Goal: Information Seeking & Learning: Learn about a topic

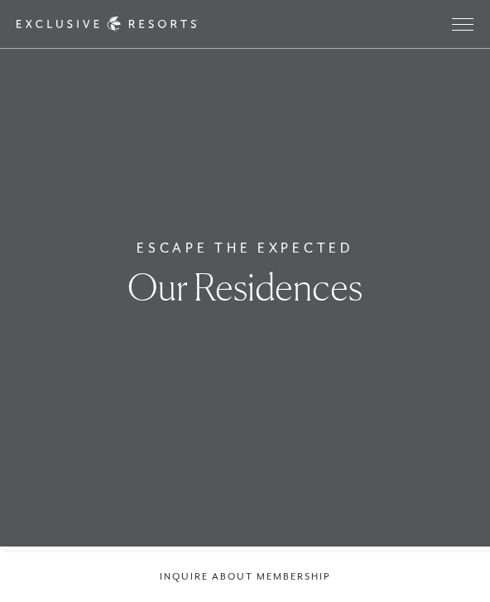
click at [452, 29] on button "Open navigation" at bounding box center [463, 24] width 22 height 12
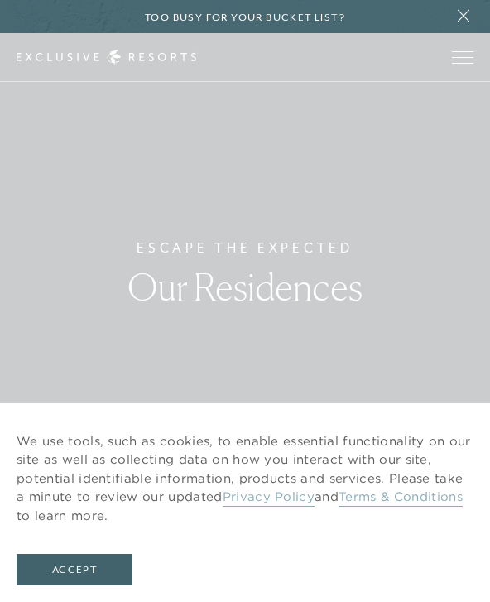
click at [74, 575] on button "Accept" at bounding box center [75, 569] width 116 height 31
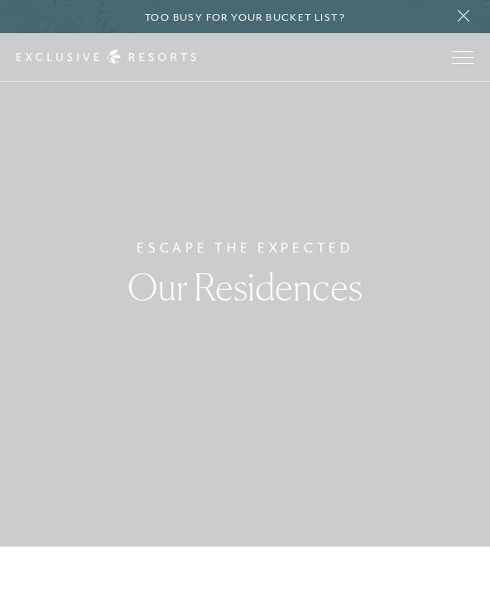
click at [466, 54] on span "Open navigation" at bounding box center [463, 57] width 22 height 12
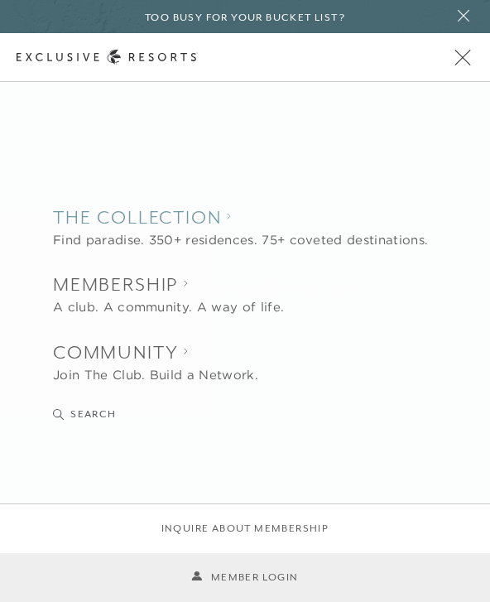
click at [188, 231] on collection "The Collection" at bounding box center [240, 218] width 375 height 27
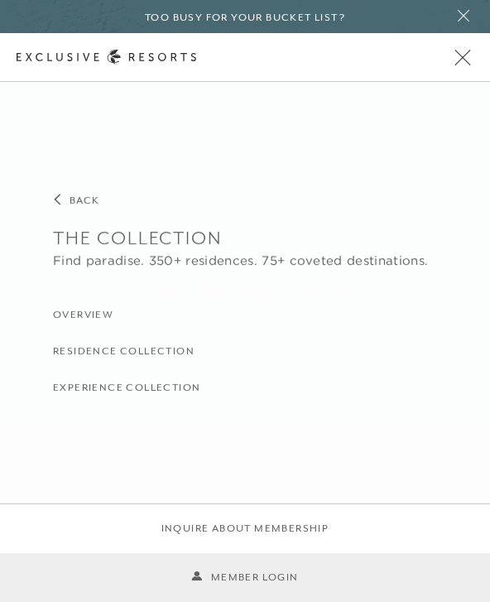
click at [133, 355] on h3 "Residence Collection" at bounding box center [124, 352] width 142 height 16
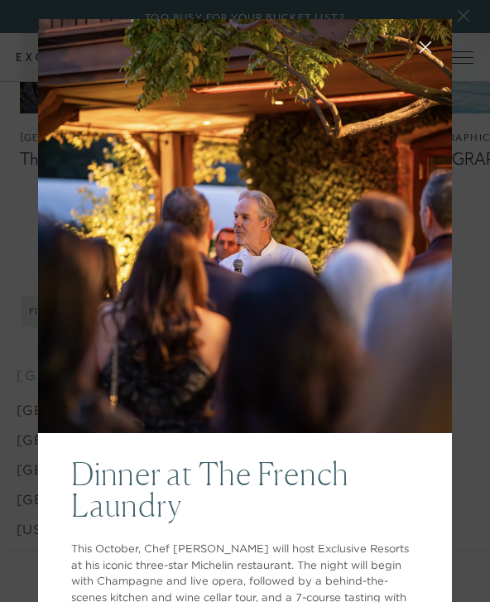
click at [426, 46] on icon at bounding box center [426, 47] width 12 height 12
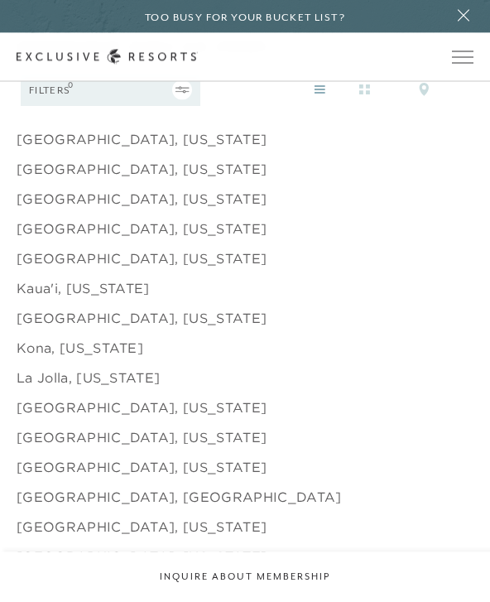
scroll to position [1600, 0]
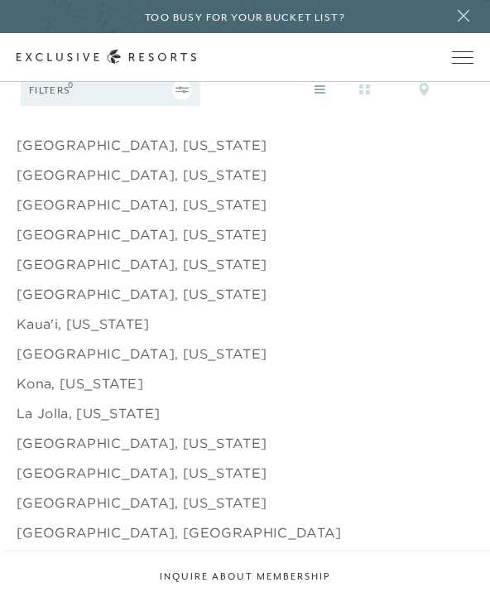
click at [114, 284] on link "[GEOGRAPHIC_DATA], [US_STATE]" at bounding box center [142, 294] width 250 height 20
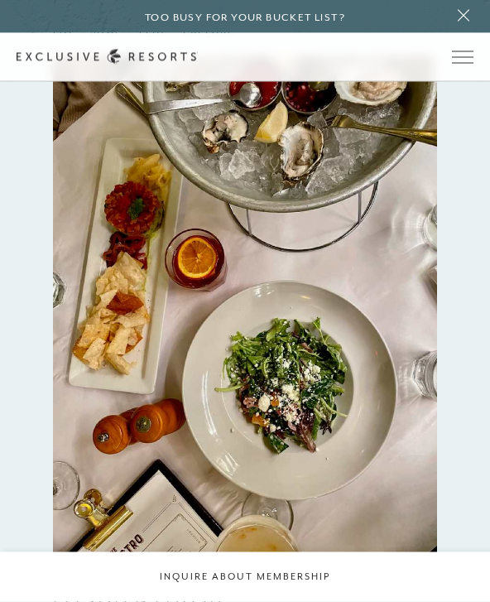
scroll to position [1861, 0]
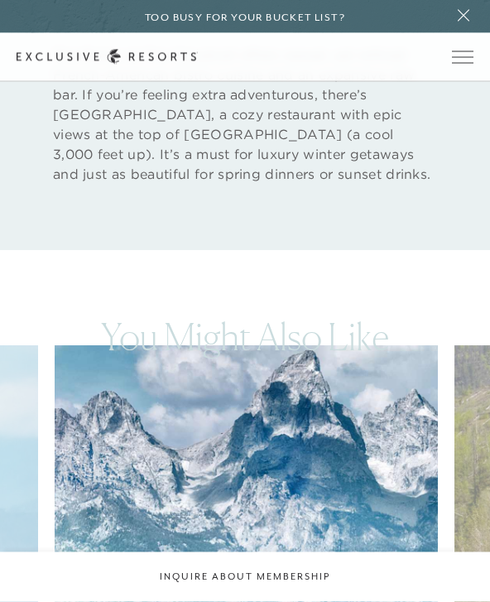
click at [468, 57] on span "Open navigation" at bounding box center [463, 57] width 22 height 1
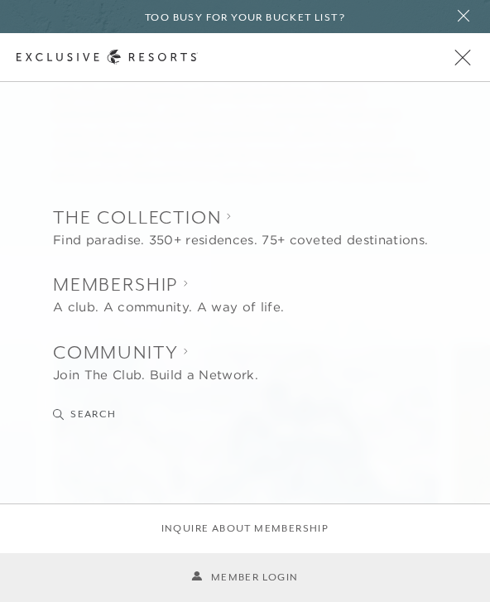
click at [171, 250] on div "Find paradise. 350+ residences. 75+ coveted destinations." at bounding box center [240, 240] width 375 height 19
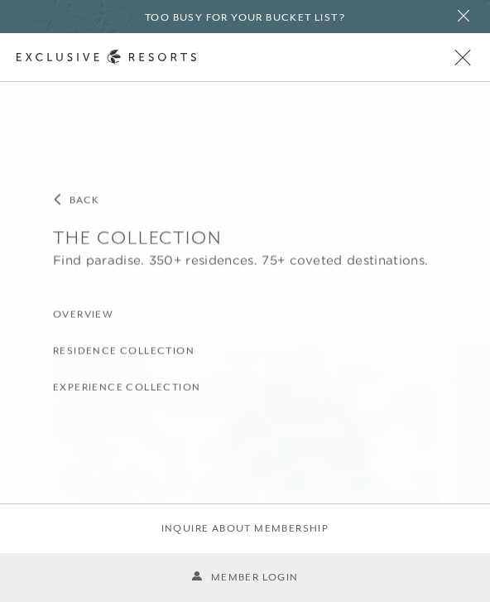
click at [89, 360] on h3 "Residence Collection" at bounding box center [124, 352] width 142 height 16
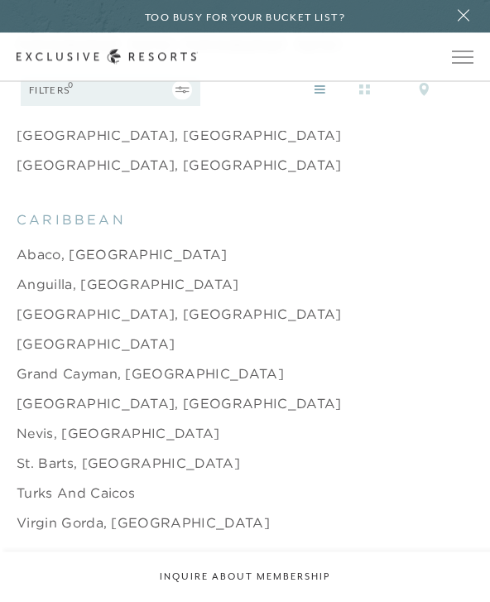
scroll to position [3687, 0]
click at [96, 334] on link "[GEOGRAPHIC_DATA]" at bounding box center [96, 344] width 158 height 20
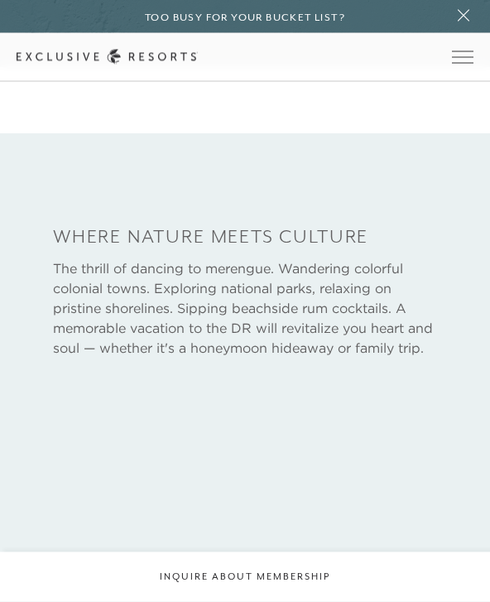
scroll to position [480, 0]
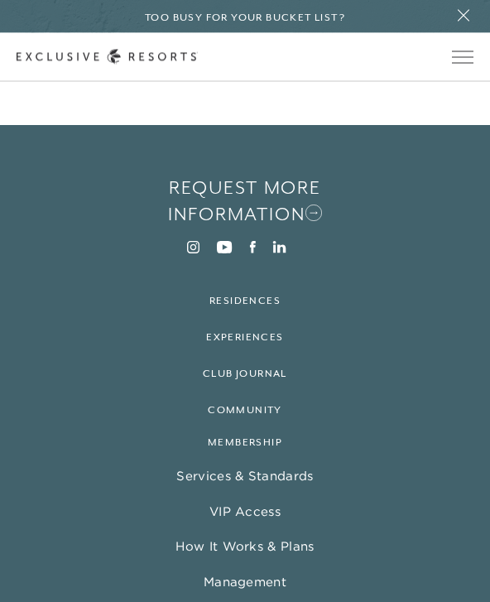
click at [460, 63] on button "Open navigation" at bounding box center [463, 57] width 22 height 12
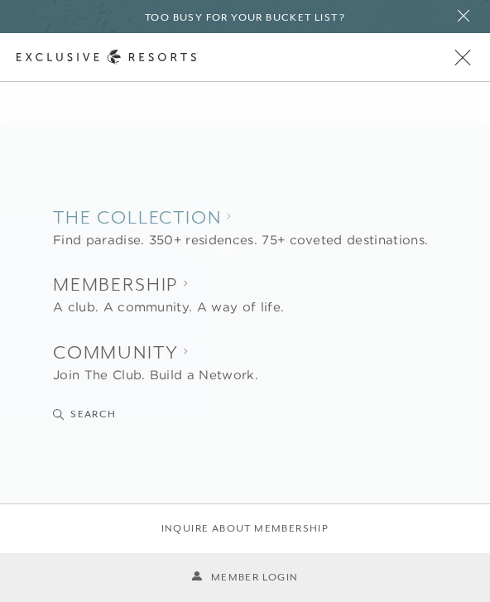
click at [193, 231] on collection "The Collection" at bounding box center [240, 218] width 375 height 27
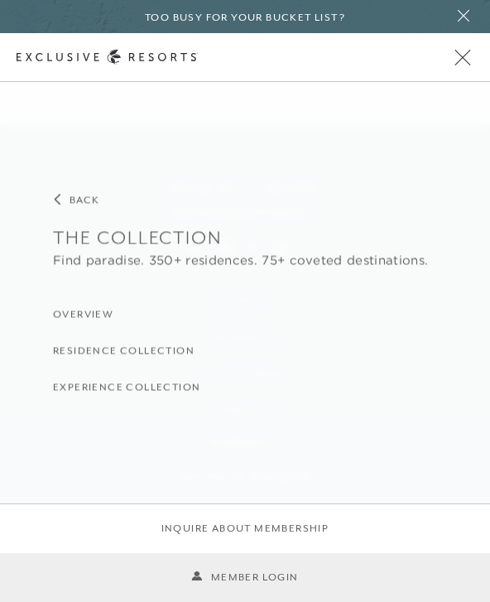
click at [84, 360] on h3 "Residence Collection" at bounding box center [124, 352] width 142 height 16
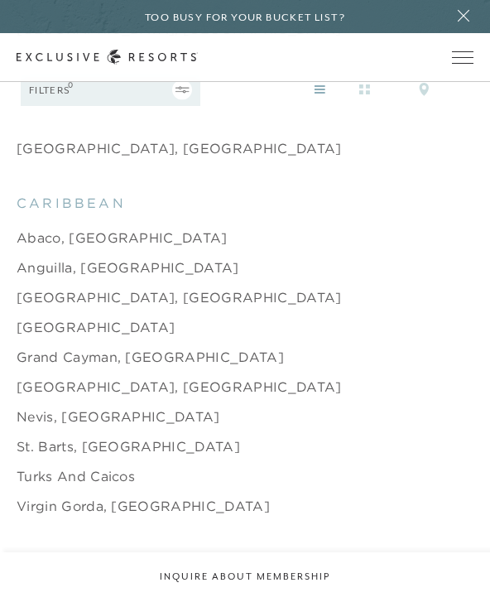
scroll to position [3700, 0]
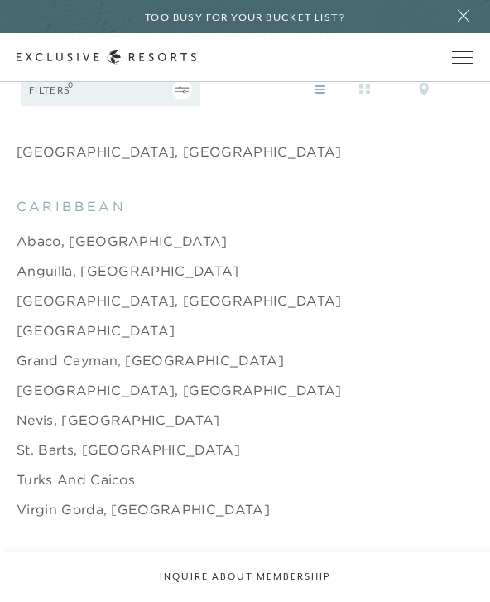
click at [120, 410] on link "Nevis, [GEOGRAPHIC_DATA]" at bounding box center [119, 420] width 204 height 20
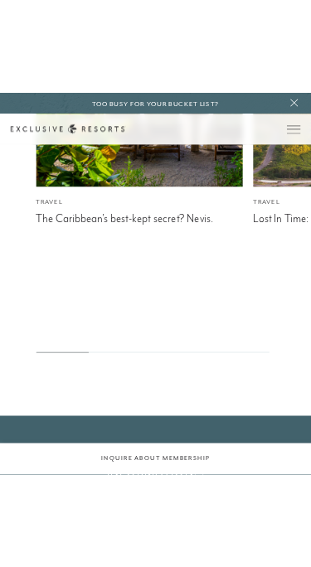
scroll to position [3187, 0]
